Goal: Communication & Community: Answer question/provide support

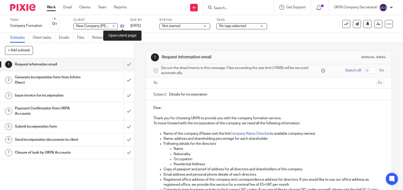
click at [122, 25] on icon at bounding box center [122, 26] width 4 height 4
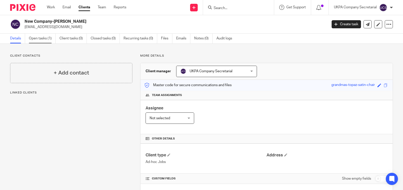
click at [39, 38] on link "Open tasks (1)" at bounding box center [42, 39] width 27 height 10
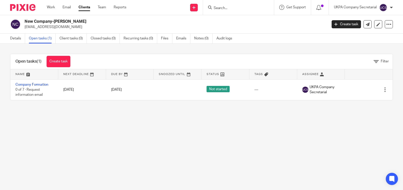
drag, startPoint x: 25, startPoint y: 27, endPoint x: 84, endPoint y: 26, distance: 59.2
click at [84, 26] on p "[EMAIL_ADDRESS][DOMAIN_NAME]" at bounding box center [174, 27] width 299 height 5
copy p "[EMAIL_ADDRESS][DOMAIN_NAME]"
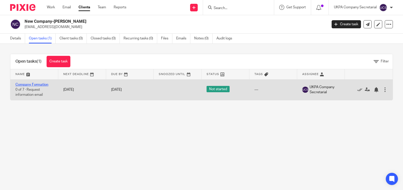
click at [46, 83] on link "Company Formation" at bounding box center [31, 85] width 33 height 4
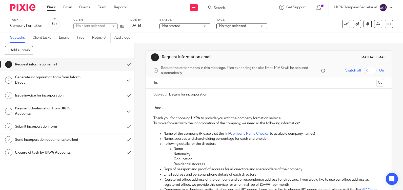
click at [169, 83] on input "text" at bounding box center [268, 83] width 211 height 6
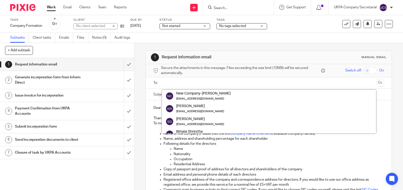
paste input "rich.paps@ntlworld.com"
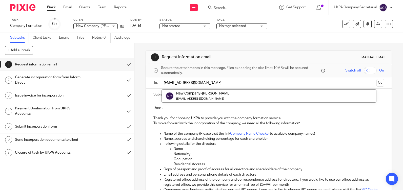
type input "rich.paps@ntlworld.com"
click at [203, 110] on p "Dear ," at bounding box center [268, 107] width 230 height 5
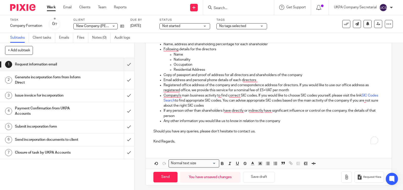
scroll to position [98, 0]
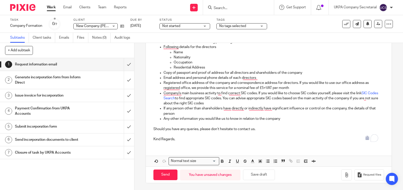
click at [180, 138] on p "Kind Regards," at bounding box center [268, 139] width 230 height 5
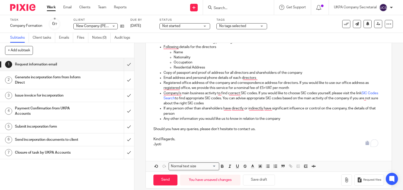
scroll to position [0, 0]
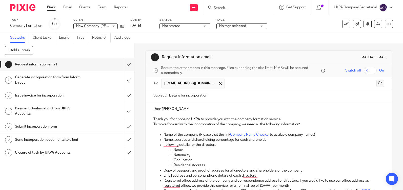
click at [376, 82] on button "Cc" at bounding box center [380, 84] width 8 height 8
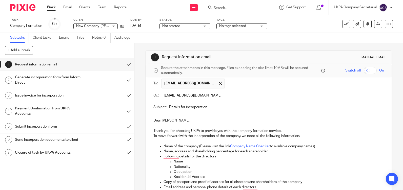
type input "contact@ukpa.co.uk"
click at [153, 121] on p "Dear Richard," at bounding box center [268, 120] width 230 height 5
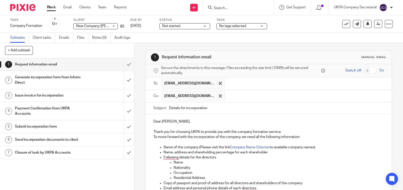
click at [227, 99] on input "text" at bounding box center [304, 96] width 154 height 10
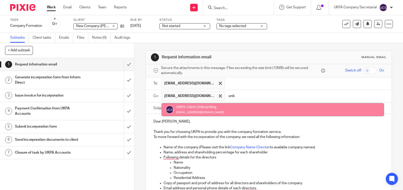
type input "onb"
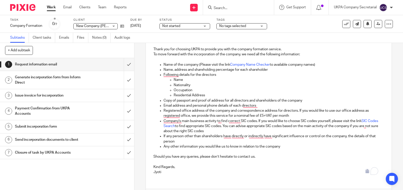
scroll to position [86, 0]
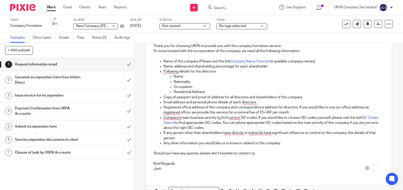
drag, startPoint x: 297, startPoint y: 114, endPoint x: 294, endPoint y: 112, distance: 2.9
click at [294, 112] on p "Registered office address of the company and correspondence address for directo…" at bounding box center [273, 110] width 220 height 10
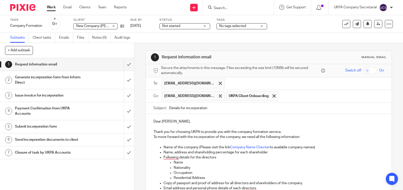
scroll to position [111, 0]
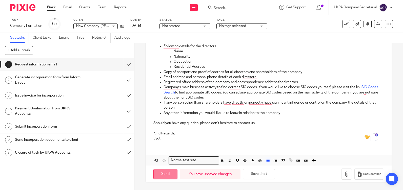
click at [159, 171] on input "Send" at bounding box center [165, 174] width 24 height 11
type input "Sent"
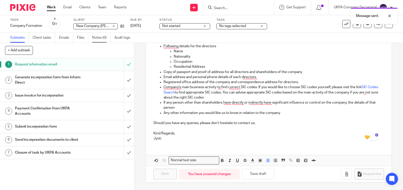
click at [101, 38] on link "Notes (0)" at bounding box center [101, 38] width 18 height 10
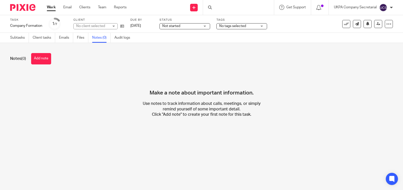
click at [188, 26] on span "Not started" at bounding box center [181, 26] width 38 height 5
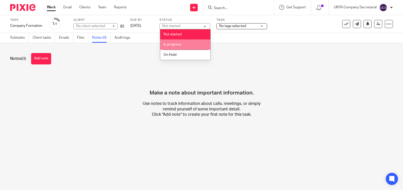
click at [182, 43] on li "In progress" at bounding box center [185, 44] width 50 height 10
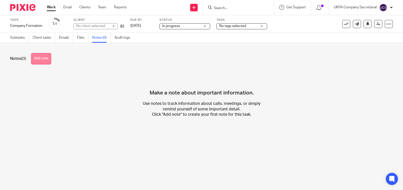
click at [41, 56] on button "Add note" at bounding box center [41, 58] width 20 height 11
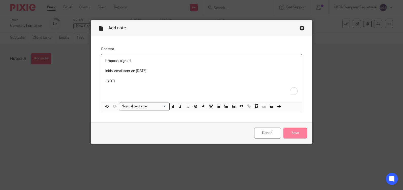
click at [290, 136] on input "Save" at bounding box center [295, 133] width 24 height 11
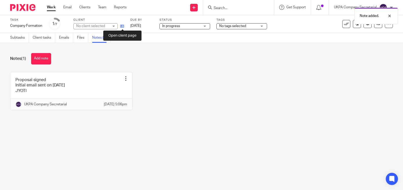
click at [123, 27] on icon at bounding box center [122, 26] width 4 height 4
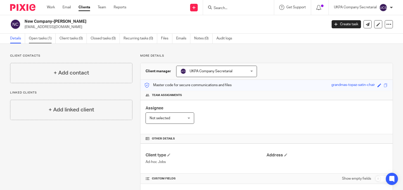
click at [45, 37] on link "Open tasks (1)" at bounding box center [42, 39] width 27 height 10
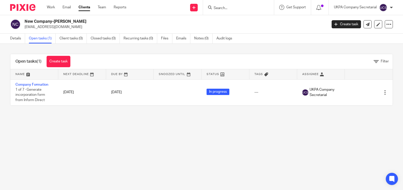
click at [242, 9] on input "Search" at bounding box center [236, 8] width 46 height 5
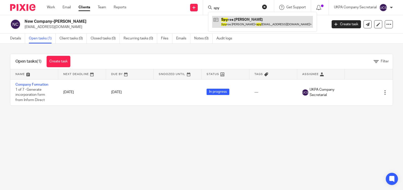
type input "spy"
click at [242, 20] on link at bounding box center [262, 22] width 101 height 12
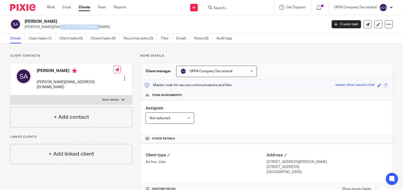
drag, startPoint x: 25, startPoint y: 27, endPoint x: 62, endPoint y: 33, distance: 38.3
click at [62, 33] on div "Spyros Christopher Achilleos spyros@achilleos.me Create task Update from Compan…" at bounding box center [201, 24] width 403 height 18
copy p "spyros@achilleos.me"
click at [254, 8] on input "Search" at bounding box center [236, 8] width 46 height 5
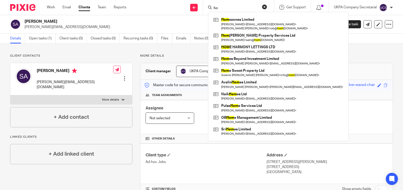
type input "h"
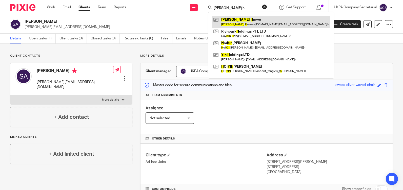
type input "kyin h"
click at [243, 24] on link at bounding box center [271, 22] width 118 height 12
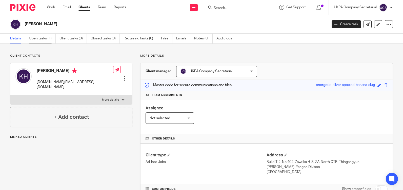
click at [37, 38] on link "Open tasks (1)" at bounding box center [42, 39] width 27 height 10
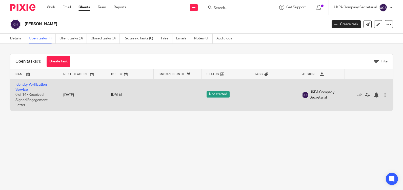
click at [23, 85] on link "Identity Verification Service" at bounding box center [30, 87] width 31 height 9
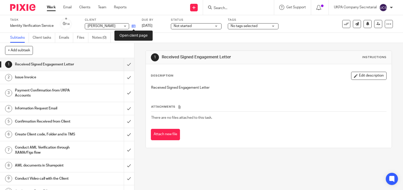
click at [132, 26] on icon at bounding box center [134, 26] width 4 height 4
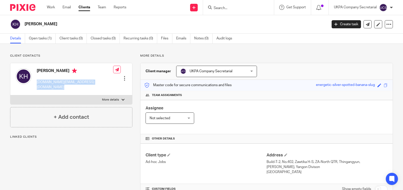
drag, startPoint x: 36, startPoint y: 82, endPoint x: 104, endPoint y: 82, distance: 67.5
click at [104, 82] on div "Kyin Hmwe tiffanyconsultancy.ltd@gmail.com Edit contact Create client from cont…" at bounding box center [71, 79] width 122 height 32
copy div "tiffanyconsultancy.ltd@gmail.com"
click at [221, 9] on input "Search" at bounding box center [236, 8] width 46 height 5
click at [39, 38] on link "Open tasks (1)" at bounding box center [42, 39] width 27 height 10
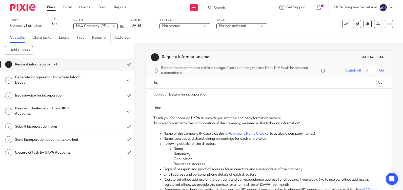
click at [241, 8] on input "Search" at bounding box center [236, 8] width 46 height 5
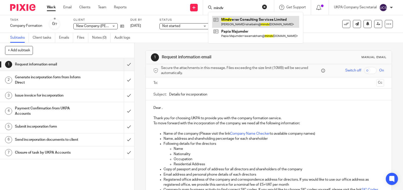
type input "mindv"
click at [245, 20] on link at bounding box center [255, 22] width 87 height 12
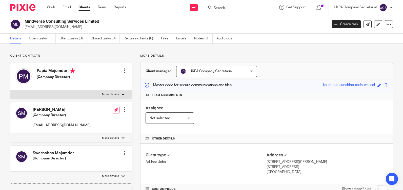
drag, startPoint x: 25, startPoint y: 28, endPoint x: 86, endPoint y: 28, distance: 61.0
click at [86, 28] on p "[EMAIL_ADDRESS][DOMAIN_NAME]" at bounding box center [174, 27] width 299 height 5
copy p "[EMAIL_ADDRESS][DOMAIN_NAME]"
click at [42, 39] on link "Open tasks (1)" at bounding box center [42, 39] width 27 height 10
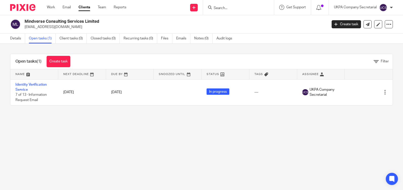
click at [220, 8] on input "Search" at bounding box center [236, 8] width 46 height 5
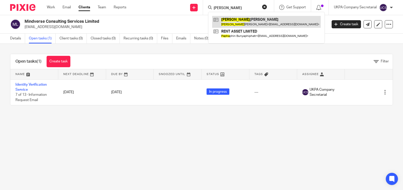
type input "papia"
click at [248, 26] on link at bounding box center [266, 22] width 109 height 12
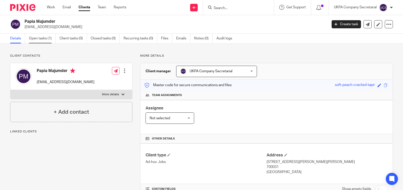
click at [41, 39] on link "Open tasks (1)" at bounding box center [42, 39] width 27 height 10
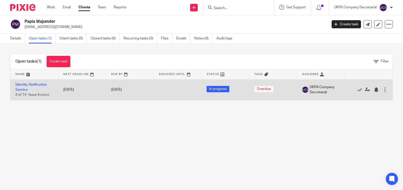
click at [23, 87] on td "Identity Verification Service 6 of 14 · Issue Invoice" at bounding box center [34, 89] width 48 height 21
click at [24, 85] on link "Identity Verification Service" at bounding box center [30, 87] width 31 height 9
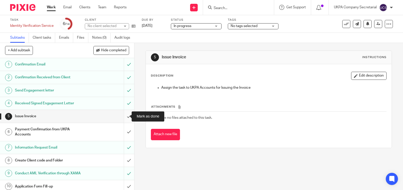
click at [124, 117] on input "submit" at bounding box center [67, 116] width 134 height 13
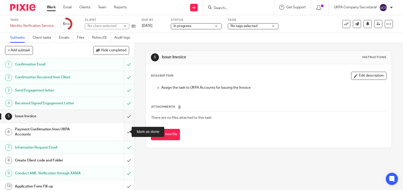
click at [124, 132] on input "submit" at bounding box center [67, 132] width 134 height 18
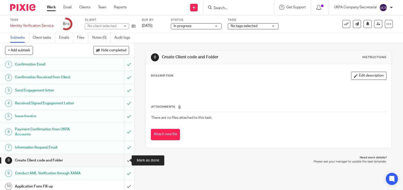
click at [123, 160] on input "submit" at bounding box center [67, 160] width 134 height 13
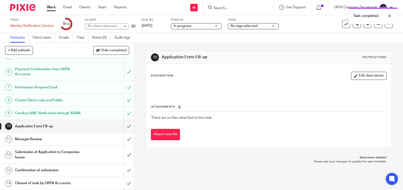
scroll to position [65, 0]
click at [123, 125] on input "submit" at bounding box center [67, 126] width 134 height 13
click at [124, 141] on input "submit" at bounding box center [67, 139] width 134 height 13
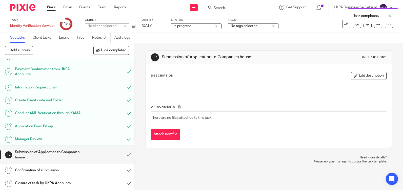
scroll to position [65, 0]
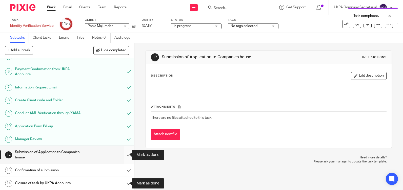
click at [123, 156] on input "submit" at bounding box center [67, 155] width 134 height 18
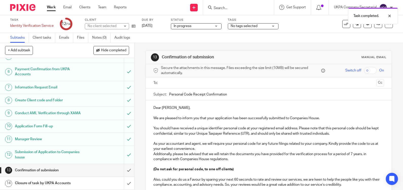
scroll to position [65, 0]
click at [122, 170] on input "submit" at bounding box center [67, 170] width 134 height 13
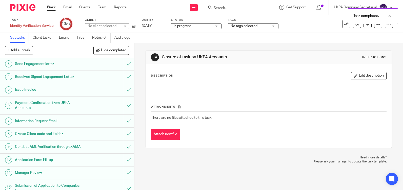
scroll to position [65, 0]
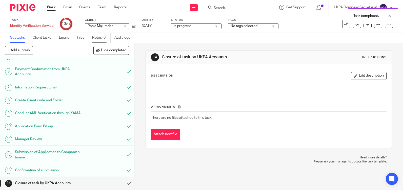
click at [98, 37] on link "Notes (0)" at bounding box center [101, 38] width 18 height 10
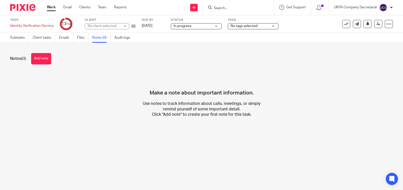
click at [47, 61] on button "Add note" at bounding box center [41, 58] width 20 height 11
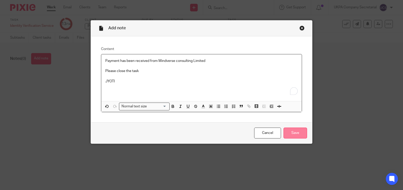
click at [289, 134] on input "Save" at bounding box center [295, 133] width 24 height 11
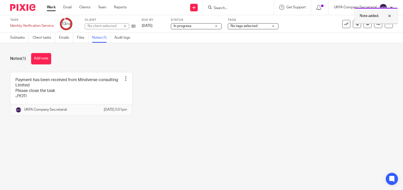
click at [390, 15] on div at bounding box center [386, 16] width 14 height 6
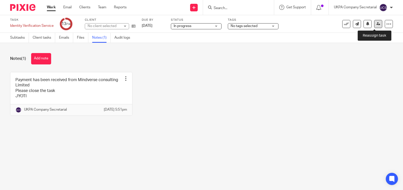
click at [377, 26] on link at bounding box center [378, 24] width 8 height 8
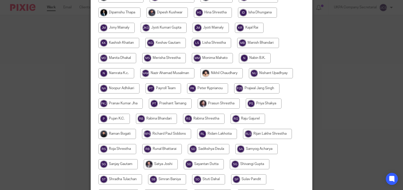
scroll to position [277, 0]
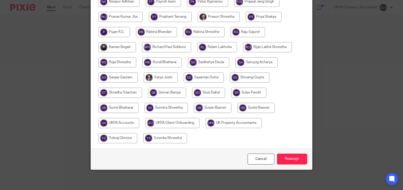
click at [125, 124] on input "radio" at bounding box center [118, 123] width 41 height 10
radio input "true"
click at [286, 163] on input "Reassign" at bounding box center [292, 159] width 30 height 11
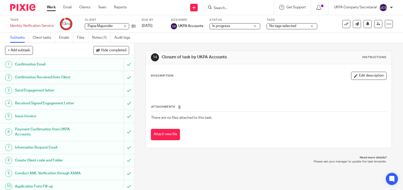
click at [243, 9] on input "Search" at bounding box center [236, 8] width 46 height 5
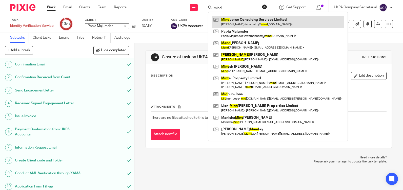
type input "mind"
click at [244, 19] on link at bounding box center [278, 22] width 132 height 12
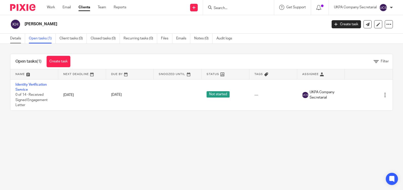
click at [17, 38] on link "Details" at bounding box center [17, 39] width 15 height 10
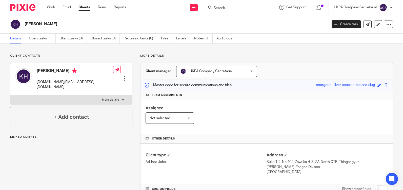
drag, startPoint x: 37, startPoint y: 82, endPoint x: 53, endPoint y: 82, distance: 15.9
drag, startPoint x: 53, startPoint y: 82, endPoint x: 31, endPoint y: 85, distance: 21.5
click at [31, 85] on div "[PERSON_NAME] [DOMAIN_NAME][EMAIL_ADDRESS][DOMAIN_NAME]" at bounding box center [64, 79] width 98 height 27
click at [37, 82] on p "[DOMAIN_NAME][EMAIL_ADDRESS][DOMAIN_NAME]" at bounding box center [75, 85] width 76 height 10
drag, startPoint x: 37, startPoint y: 82, endPoint x: 64, endPoint y: 82, distance: 27.3
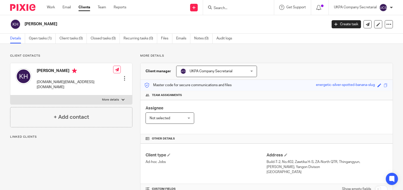
drag, startPoint x: 64, startPoint y: 82, endPoint x: 48, endPoint y: 81, distance: 16.5
click at [48, 81] on p "[DOMAIN_NAME][EMAIL_ADDRESS][DOMAIN_NAME]" at bounding box center [75, 85] width 76 height 10
click at [124, 76] on div at bounding box center [124, 78] width 5 height 5
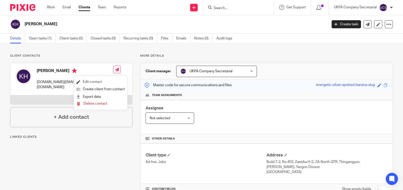
click at [103, 82] on link "Edit contact" at bounding box center [100, 81] width 48 height 7
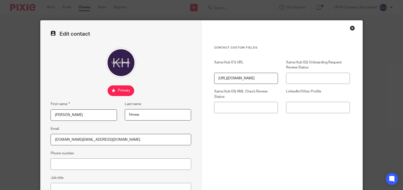
drag, startPoint x: 52, startPoint y: 140, endPoint x: 124, endPoint y: 142, distance: 71.6
click at [124, 142] on input "tiffanyconsultancy.ltd@gmail.com" at bounding box center [121, 139] width 140 height 11
click at [222, 132] on div "Contact Custom fields Xama Hub 01) URL https://platform.xamatech.com/portal/crm…" at bounding box center [282, 113] width 136 height 135
click at [351, 28] on div "Close this dialog window" at bounding box center [352, 28] width 5 height 5
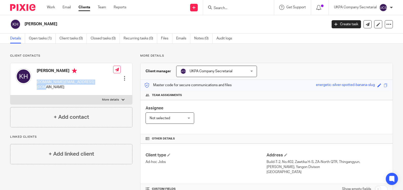
drag, startPoint x: 36, startPoint y: 82, endPoint x: 94, endPoint y: 78, distance: 57.8
click at [94, 78] on div "Kyin Hmwe tiffanyconsultancy.ltd@gmail.com Edit contact Create client from cont…" at bounding box center [71, 79] width 122 height 32
copy p "tiffanyconsultancy.ltd@gmail.com"
